Goal: Find specific page/section: Find specific page/section

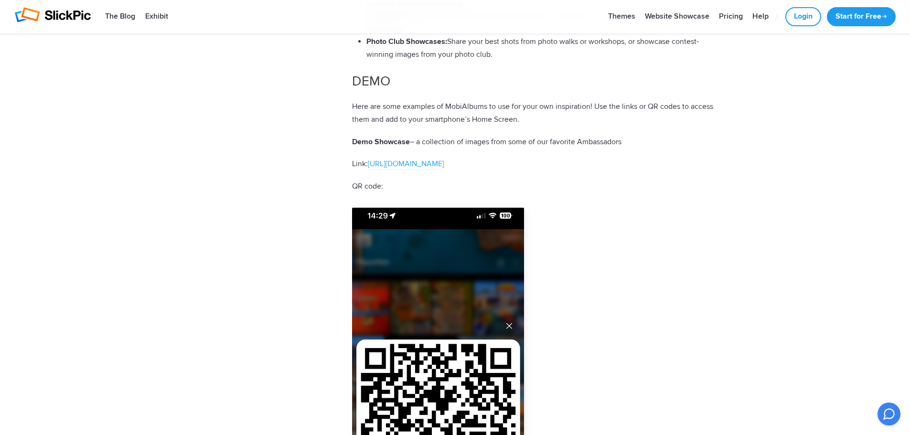
scroll to position [1672, 0]
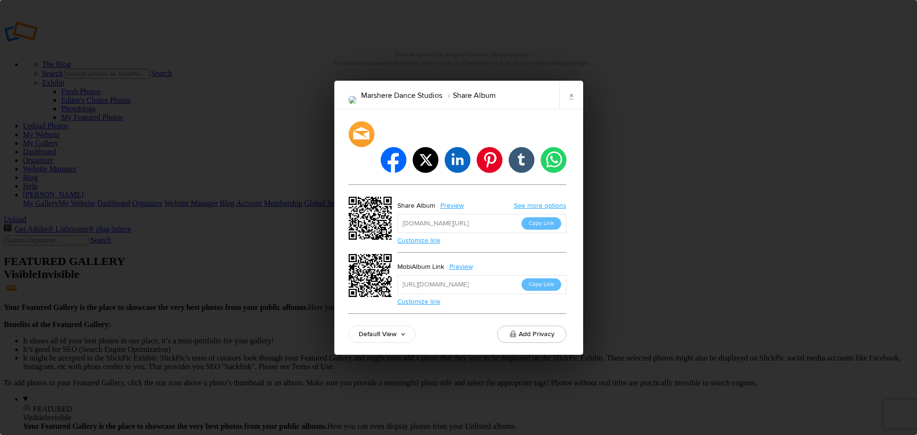
click at [569, 109] on link "×" at bounding box center [572, 95] width 24 height 29
